Goal: Information Seeking & Learning: Check status

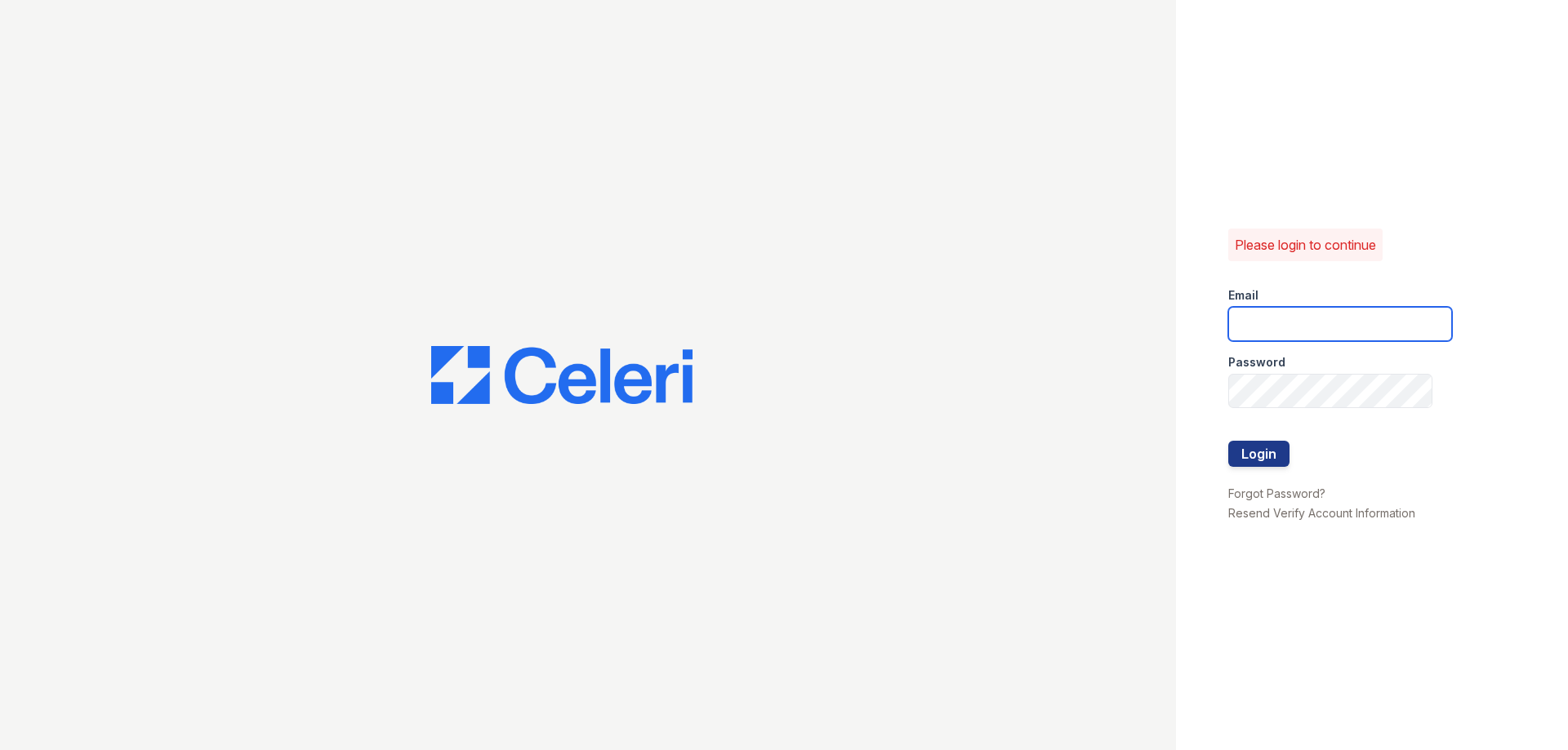
click at [1295, 331] on input "email" at bounding box center [1339, 324] width 223 height 34
type input "thesocialchico@trinity-pm.com"
click at [1269, 460] on button "Login" at bounding box center [1259, 453] width 62 height 26
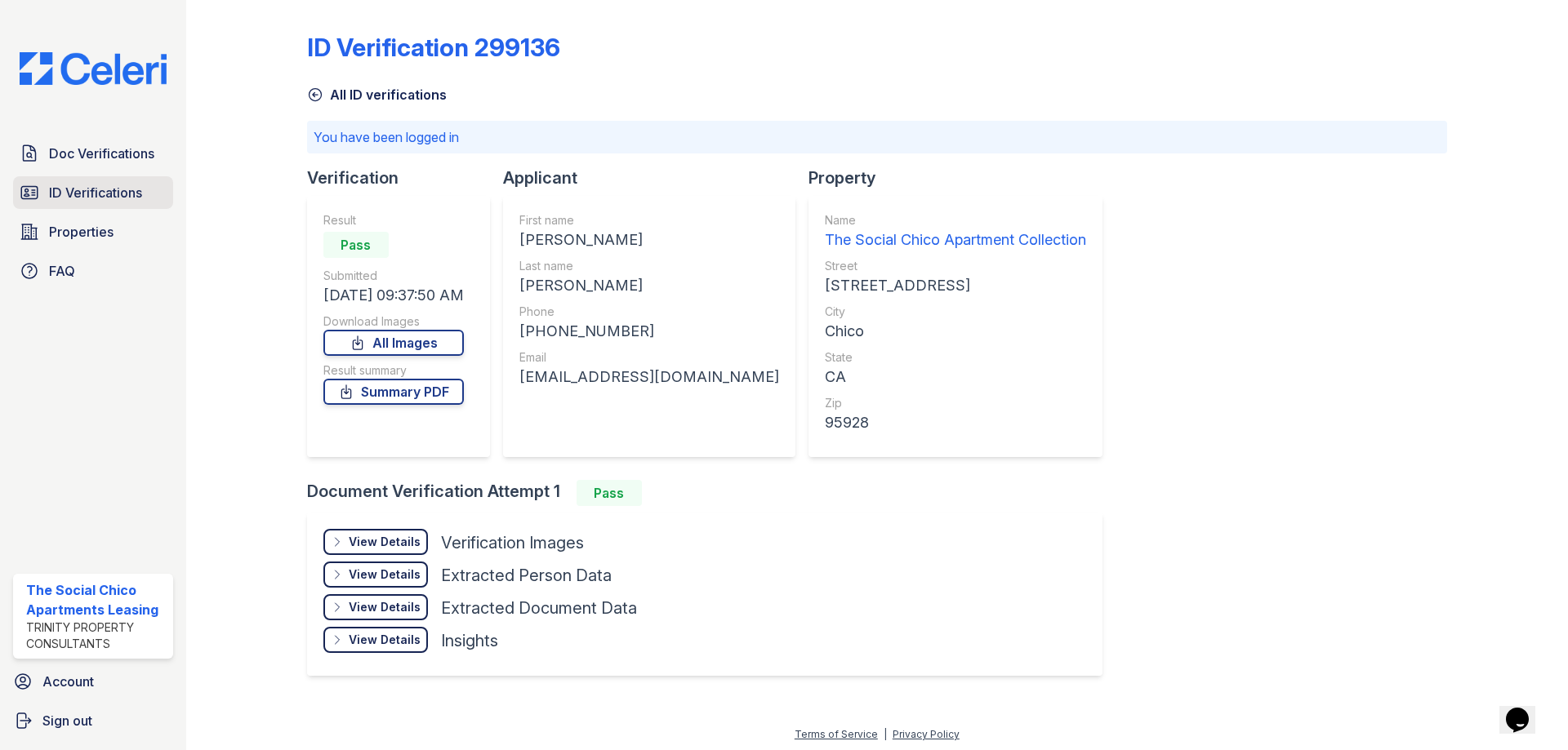
click at [110, 204] on link "ID Verifications" at bounding box center [92, 193] width 160 height 33
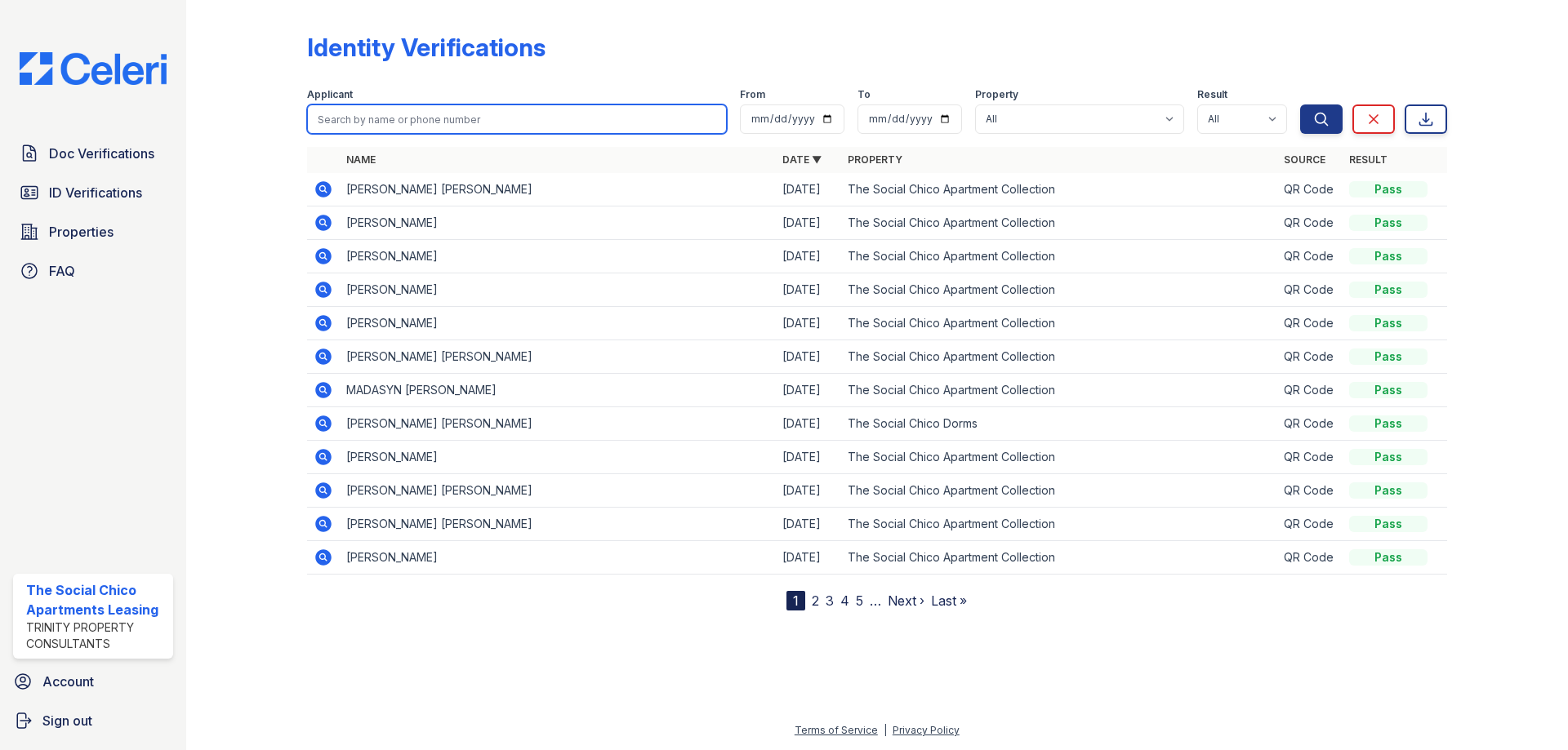
click at [371, 126] on input "search" at bounding box center [517, 119] width 420 height 29
type input "[PERSON_NAME]"
click at [1300, 105] on button "Search" at bounding box center [1321, 119] width 43 height 29
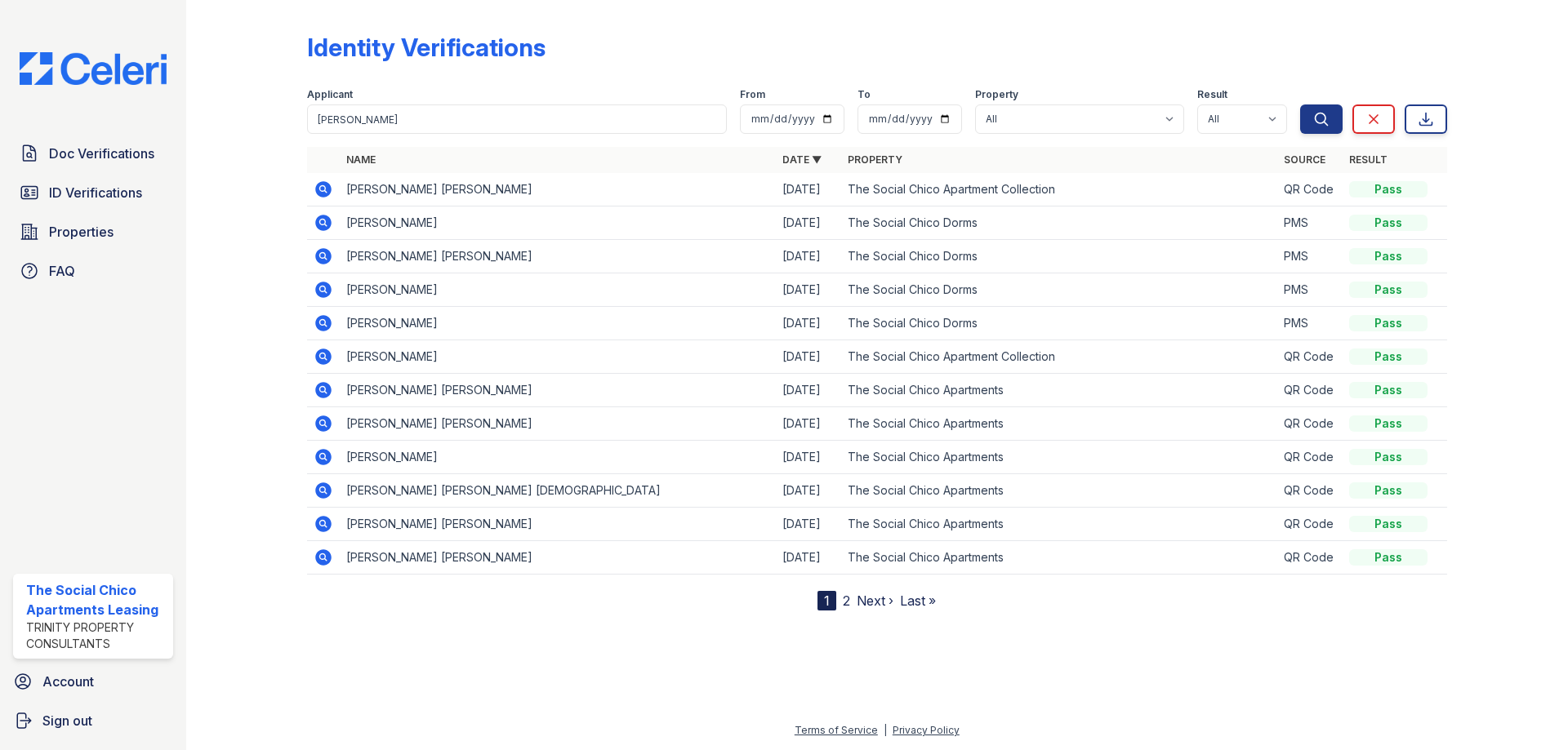
click at [845, 603] on link "2" at bounding box center [846, 601] width 7 height 16
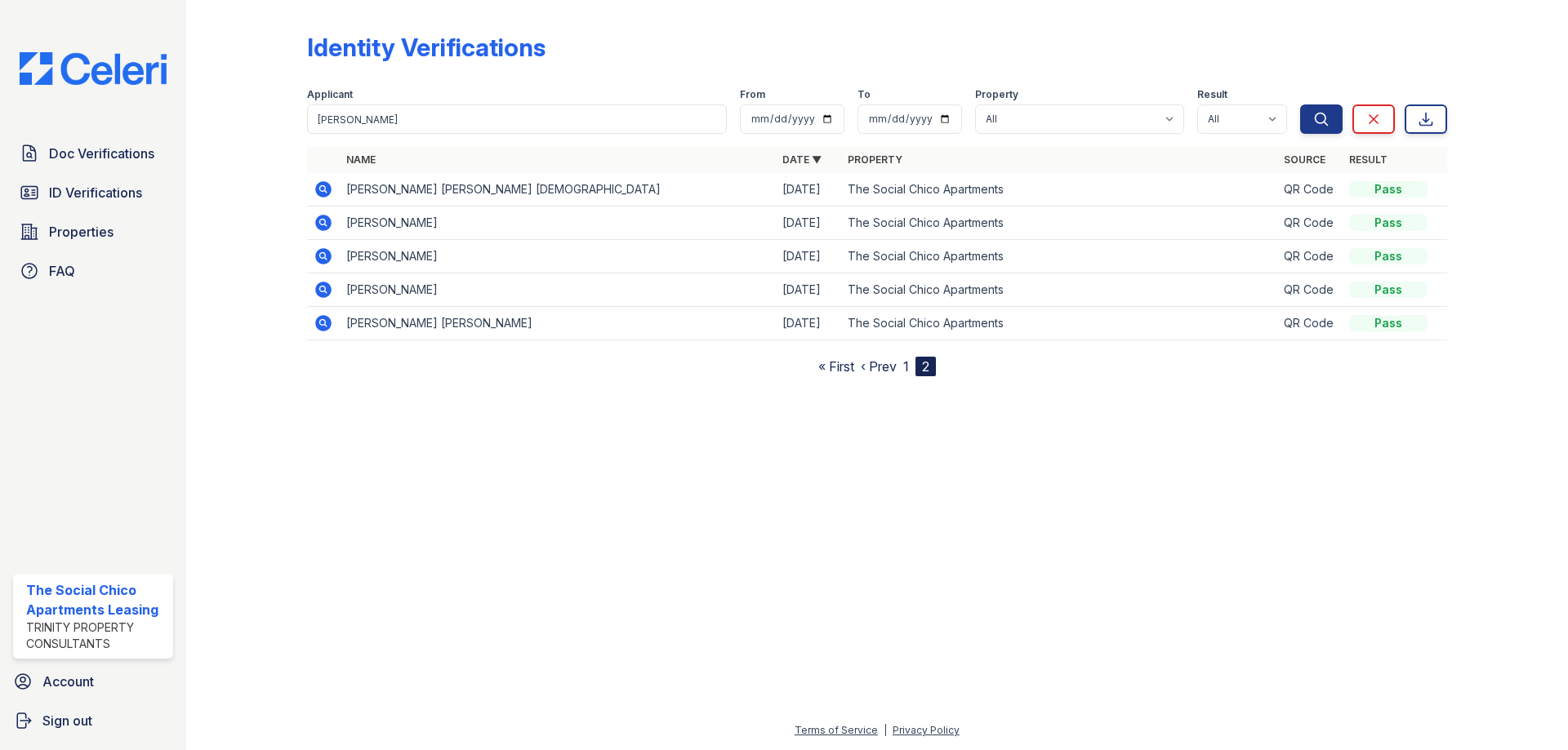
click at [875, 358] on link "‹ Prev" at bounding box center [879, 366] width 36 height 16
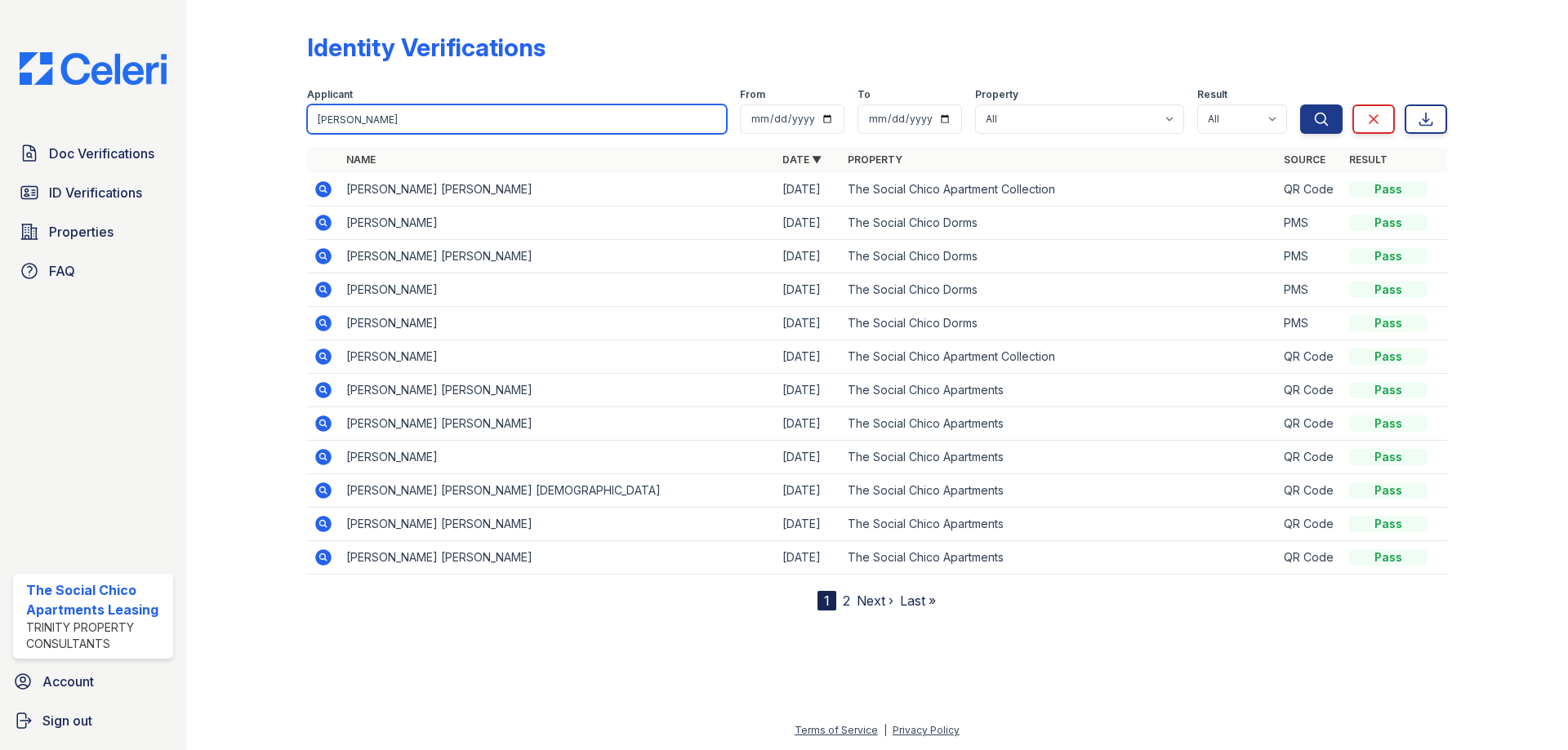
drag, startPoint x: 401, startPoint y: 123, endPoint x: 247, endPoint y: 111, distance: 154.5
click at [252, 114] on div "Identity Verifications Filter Applicant [PERSON_NAME] From To Property All The …" at bounding box center [877, 318] width 1329 height 637
type input "[PERSON_NAME]"
click at [1300, 105] on button "Search" at bounding box center [1321, 119] width 43 height 29
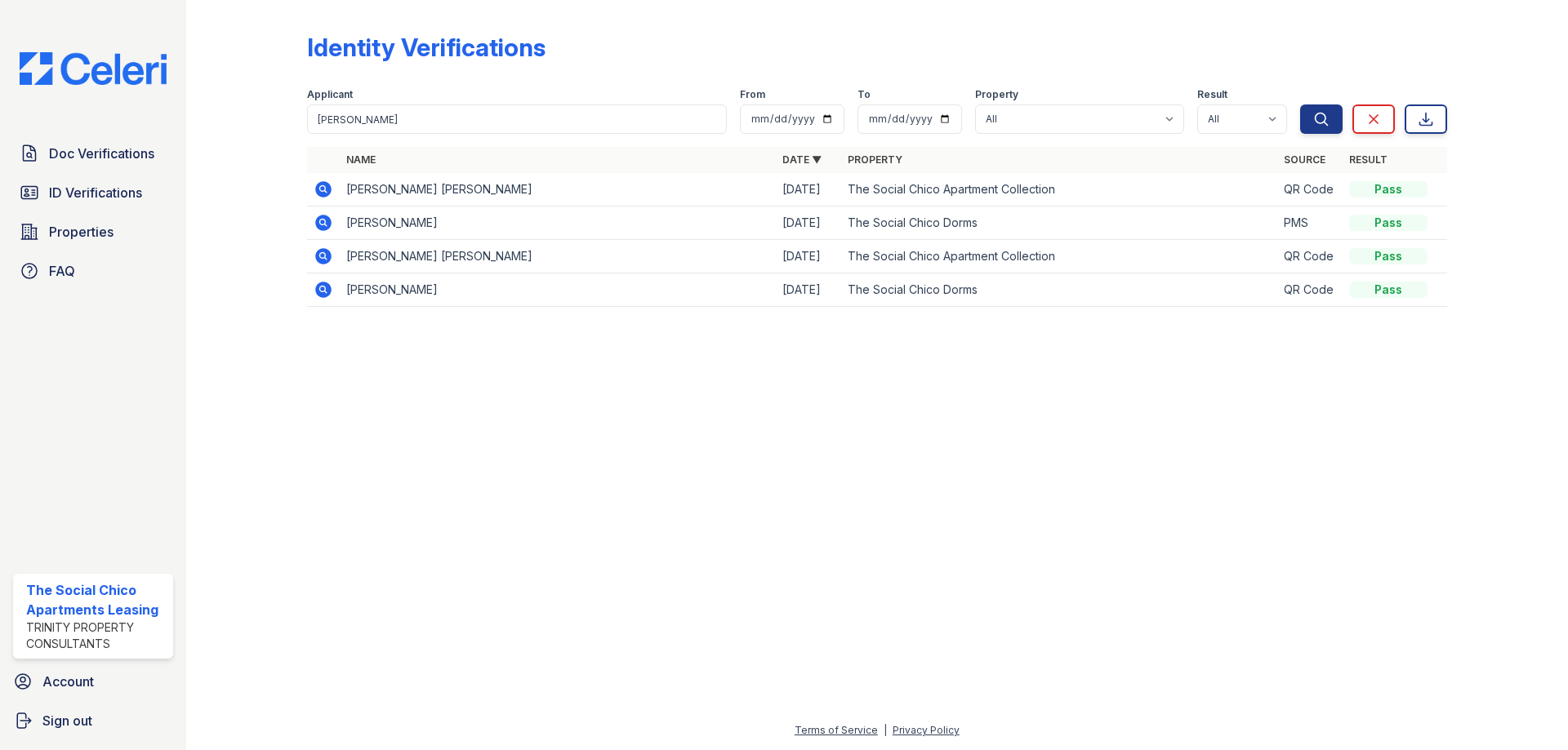
click at [422, 98] on div "Applicant" at bounding box center [517, 96] width 420 height 16
click at [422, 109] on input "[PERSON_NAME]" at bounding box center [517, 119] width 420 height 29
click at [1300, 105] on button "Search" at bounding box center [1321, 119] width 43 height 29
click at [399, 128] on input "[PERSON_NAME]" at bounding box center [517, 119] width 420 height 29
click at [1300, 105] on button "Search" at bounding box center [1321, 119] width 43 height 29
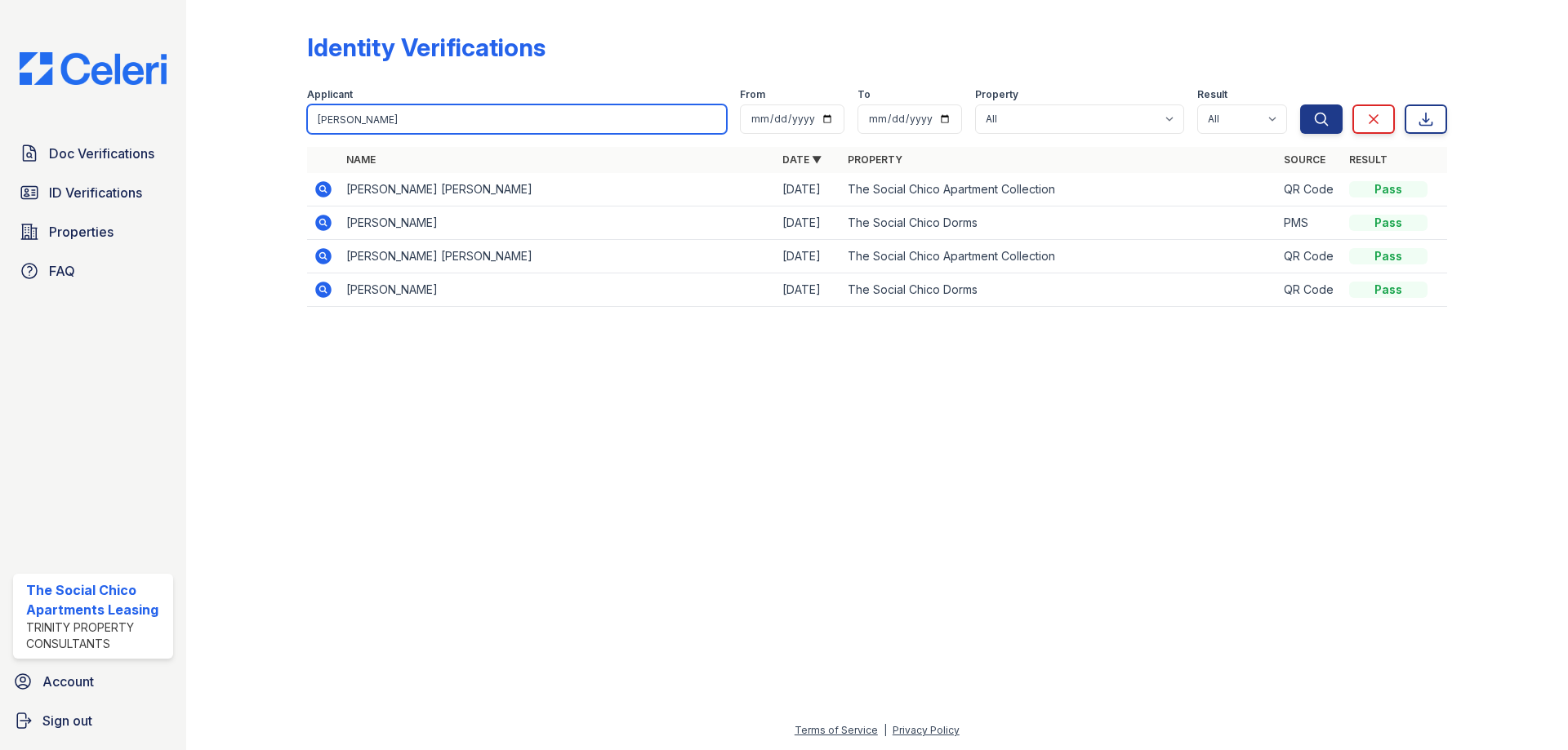
click at [452, 111] on input "[PERSON_NAME]" at bounding box center [517, 119] width 420 height 29
click at [1300, 105] on button "Search" at bounding box center [1321, 119] width 43 height 29
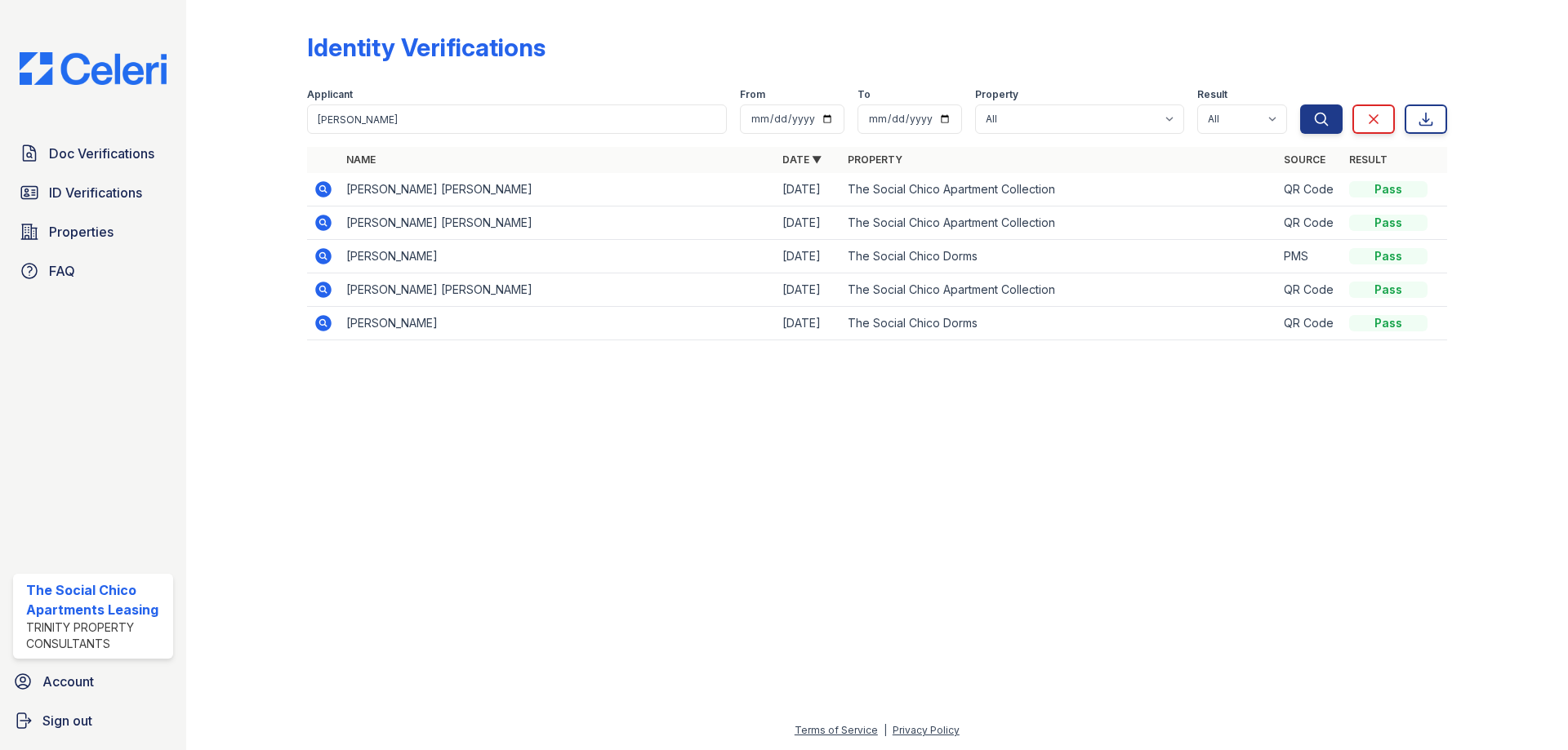
click at [322, 197] on icon at bounding box center [324, 190] width 20 height 20
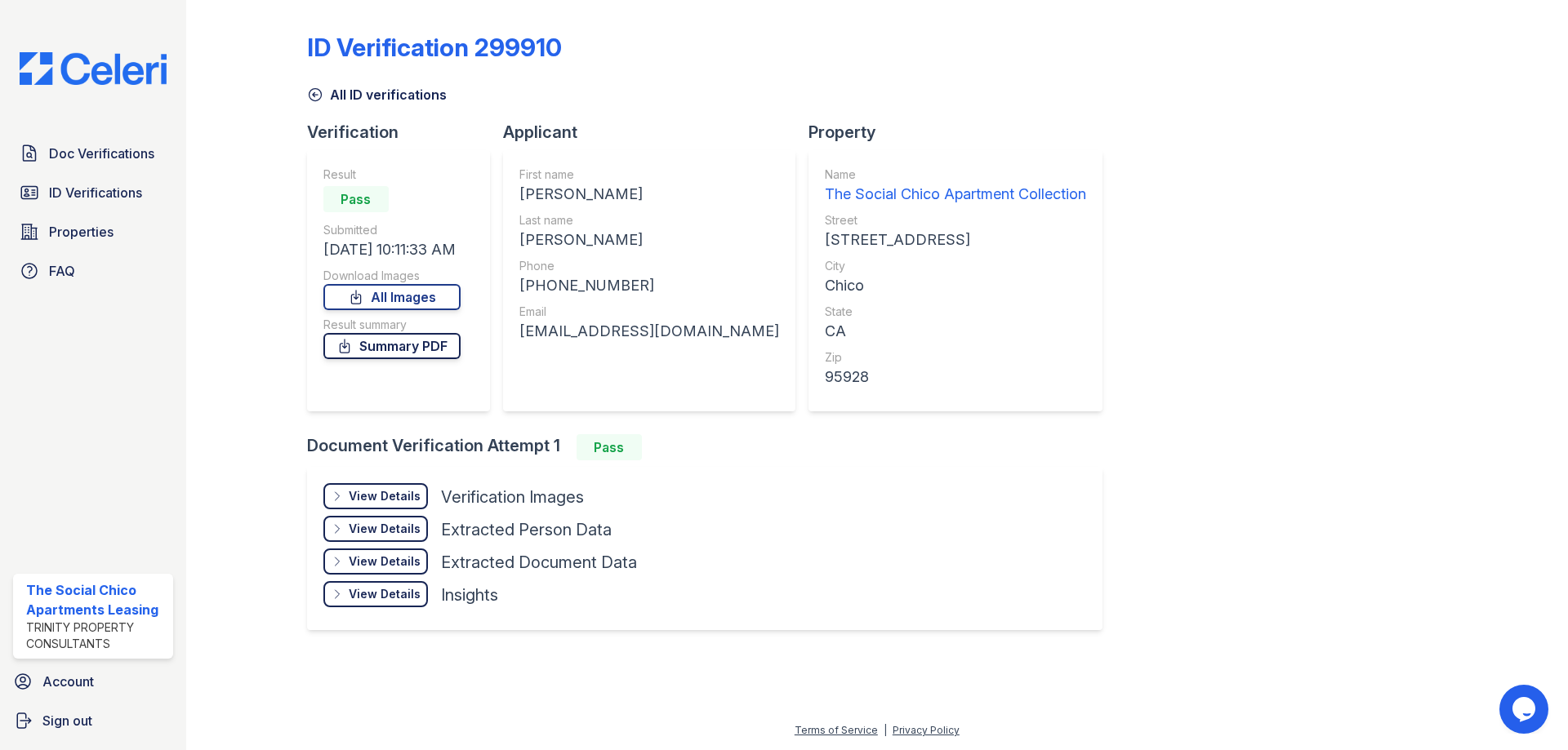
click at [418, 349] on link "Summary PDF" at bounding box center [392, 346] width 138 height 26
